Goal: Task Accomplishment & Management: Manage account settings

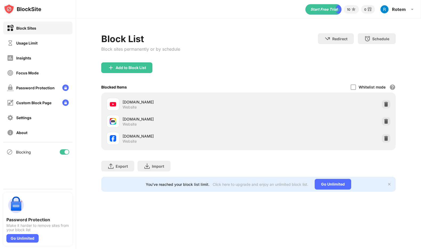
click at [66, 154] on div at bounding box center [66, 152] width 4 height 4
